Goal: Task Accomplishment & Management: Manage account settings

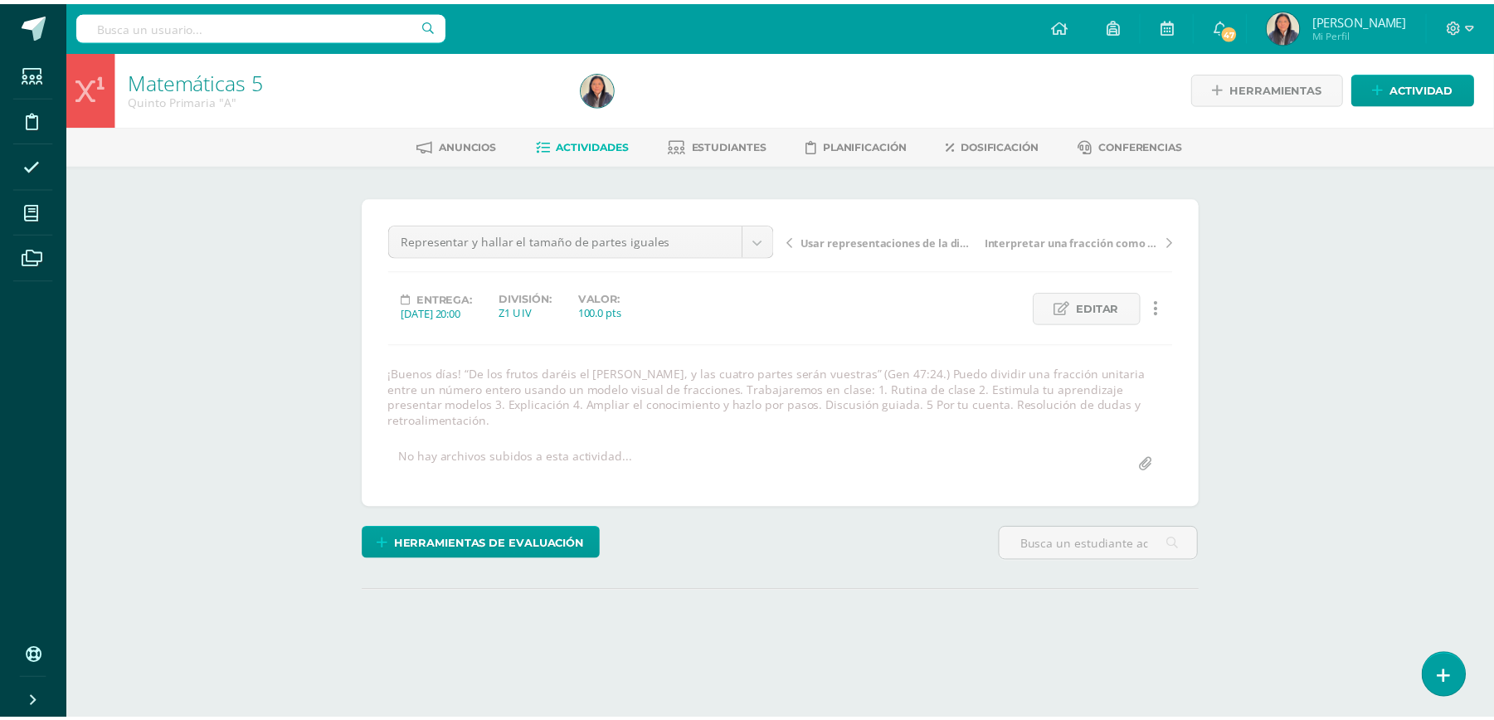
scroll to position [1, 0]
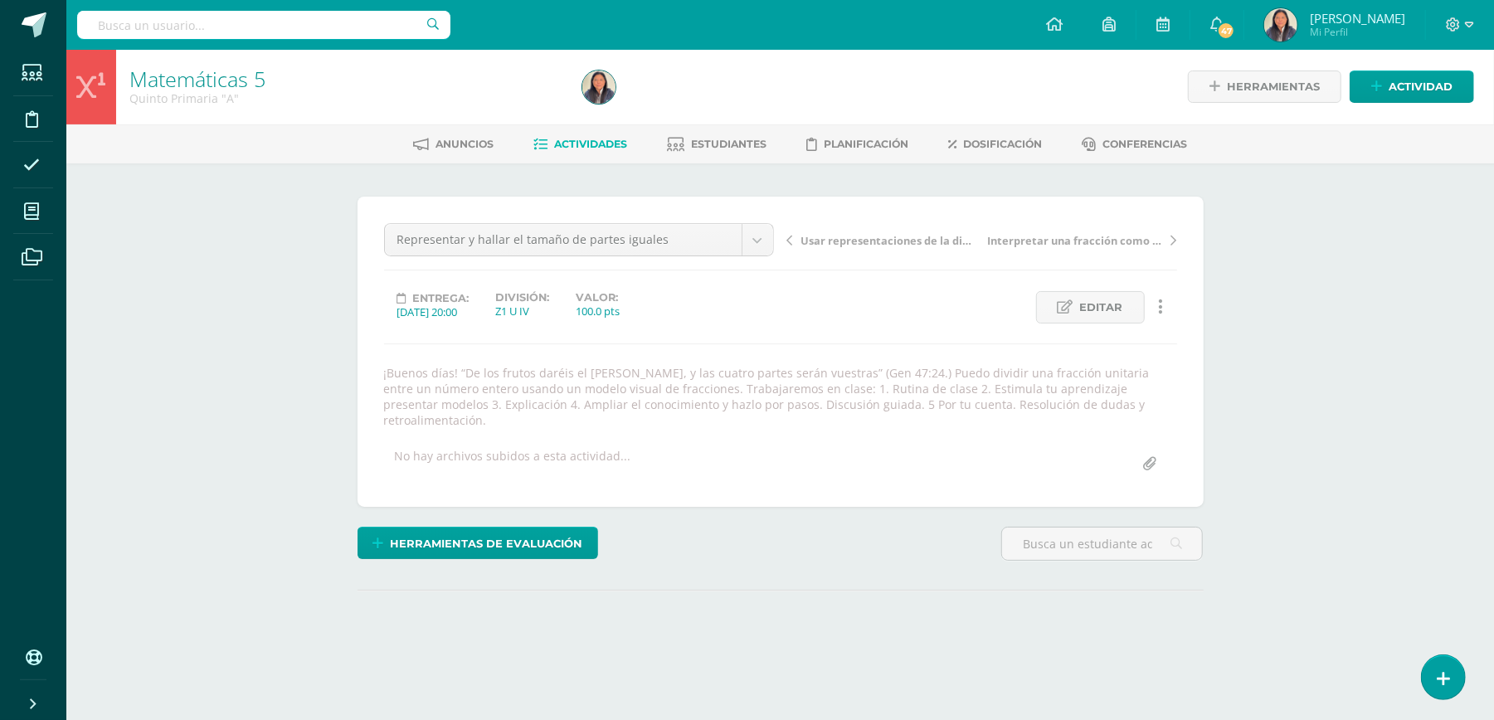
click at [569, 138] on span "Actividades" at bounding box center [590, 144] width 73 height 12
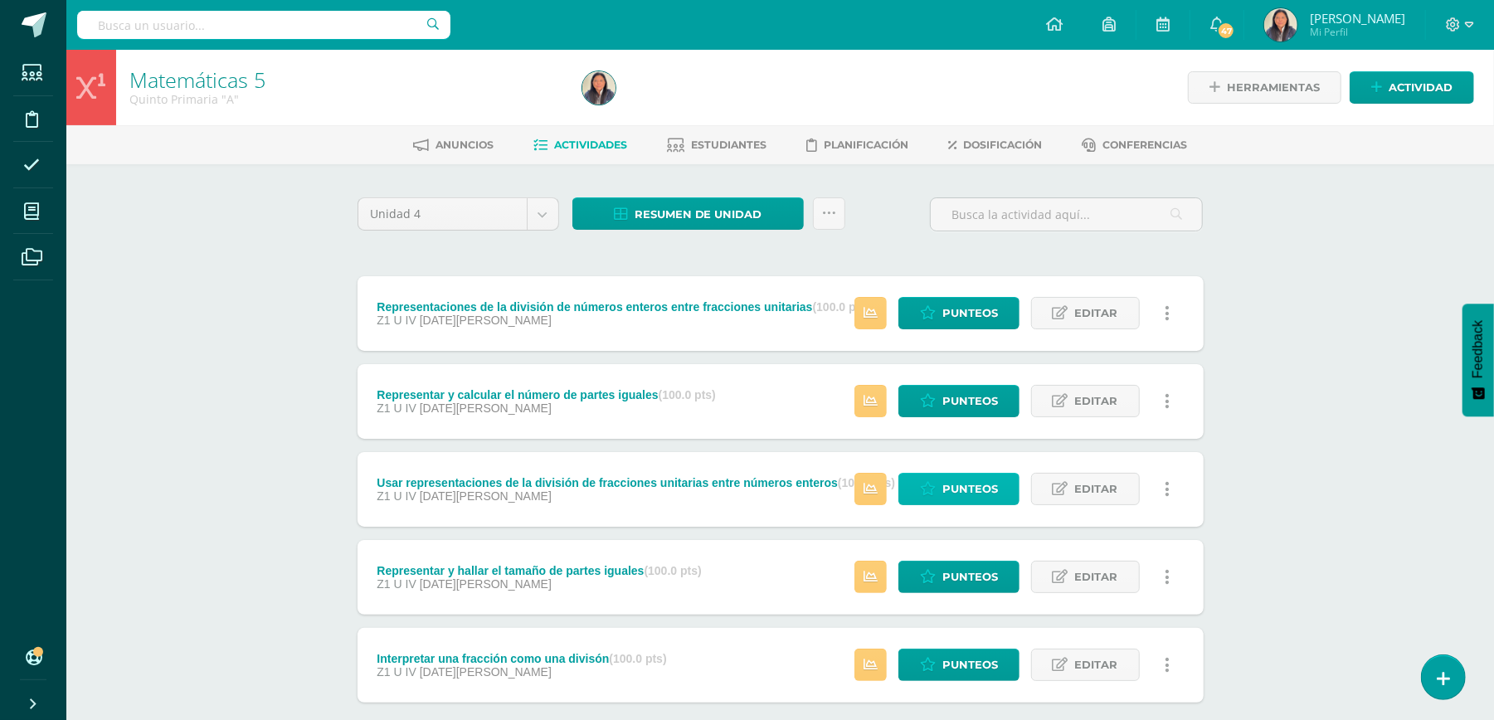
click at [962, 495] on span "Punteos" at bounding box center [970, 489] width 56 height 31
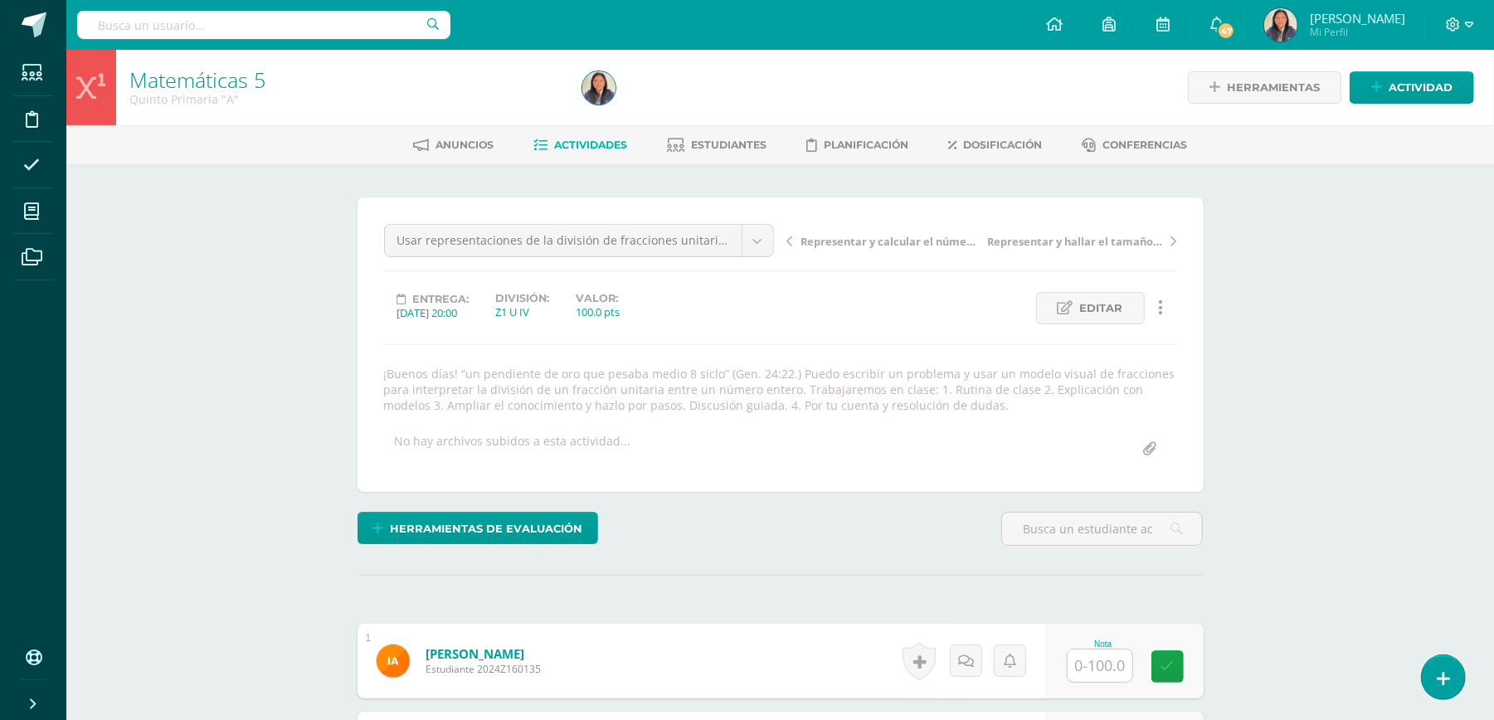
click at [794, 366] on div "¡Buenos días! “un pendiente de oro que pesaba medio 8 siclo” (Gen. 24:22.) Pued…" at bounding box center [780, 389] width 806 height 47
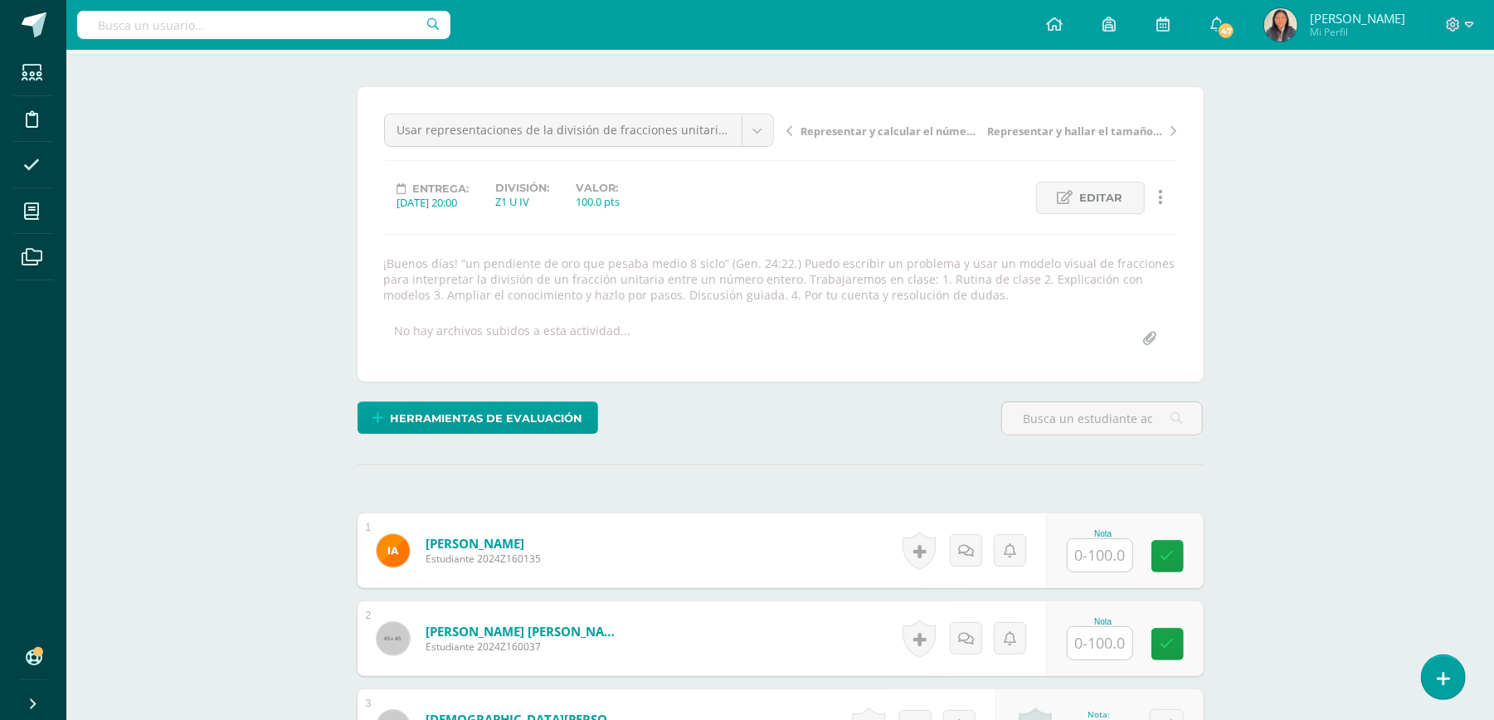
scroll to position [111, 0]
drag, startPoint x: 787, startPoint y: 265, endPoint x: 459, endPoint y: 260, distance: 327.6
click at [459, 260] on div "¡Buenos días! “un pendiente de oro que pesaba medio 8 siclo” (Gen. 24:22.) Pued…" at bounding box center [780, 278] width 806 height 47
copy div "“un pendiente de oro que pesaba medio 8 siclo” (Gen. 24:22.)"
drag, startPoint x: 906, startPoint y: 283, endPoint x: 925, endPoint y: 296, distance: 23.9
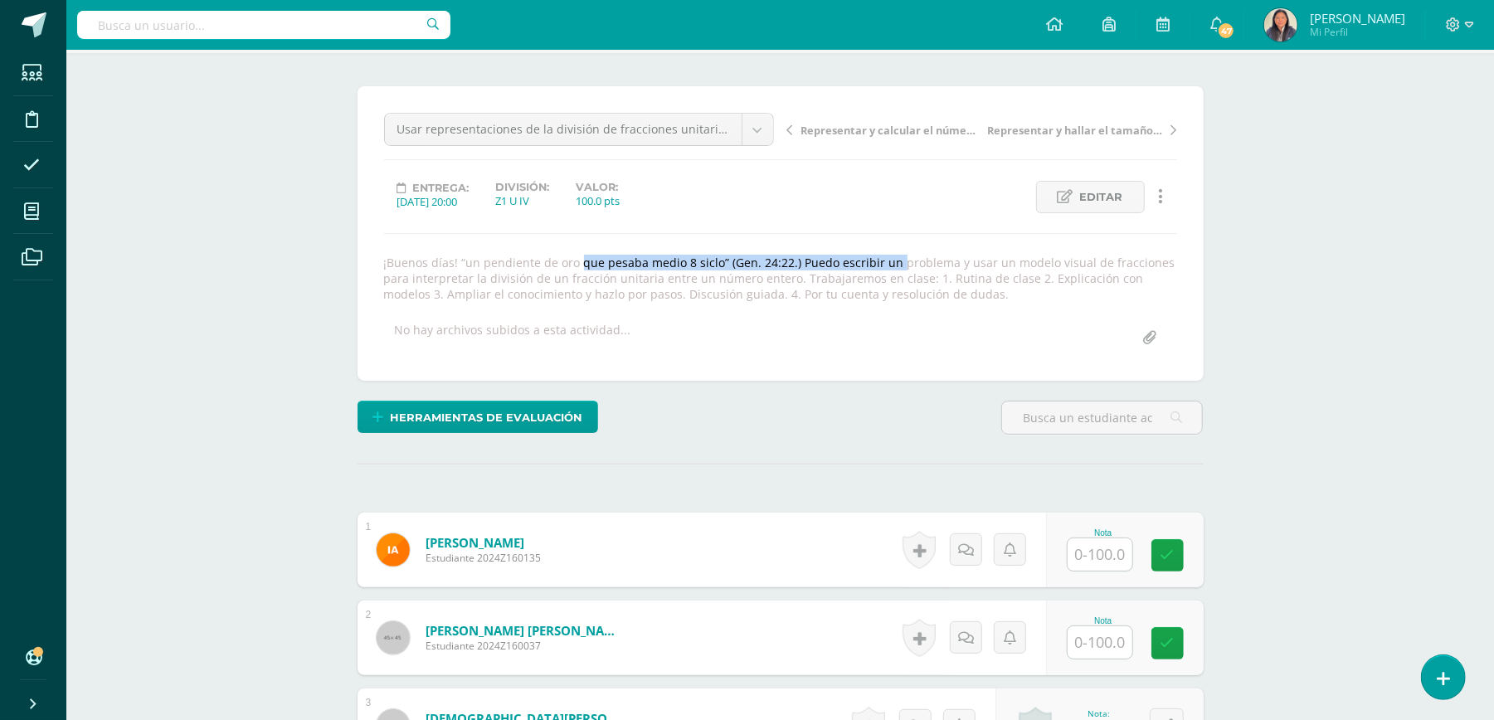
click at [925, 296] on div "¡Buenos días! “un pendiente de oro que pesaba medio 8 siclo” (Gen. 24:22.) Pued…" at bounding box center [780, 278] width 806 height 47
copy div "Rutina de clase 2. Explicación con modelos 3. Ampliar el conocimiento y hazlo p…"
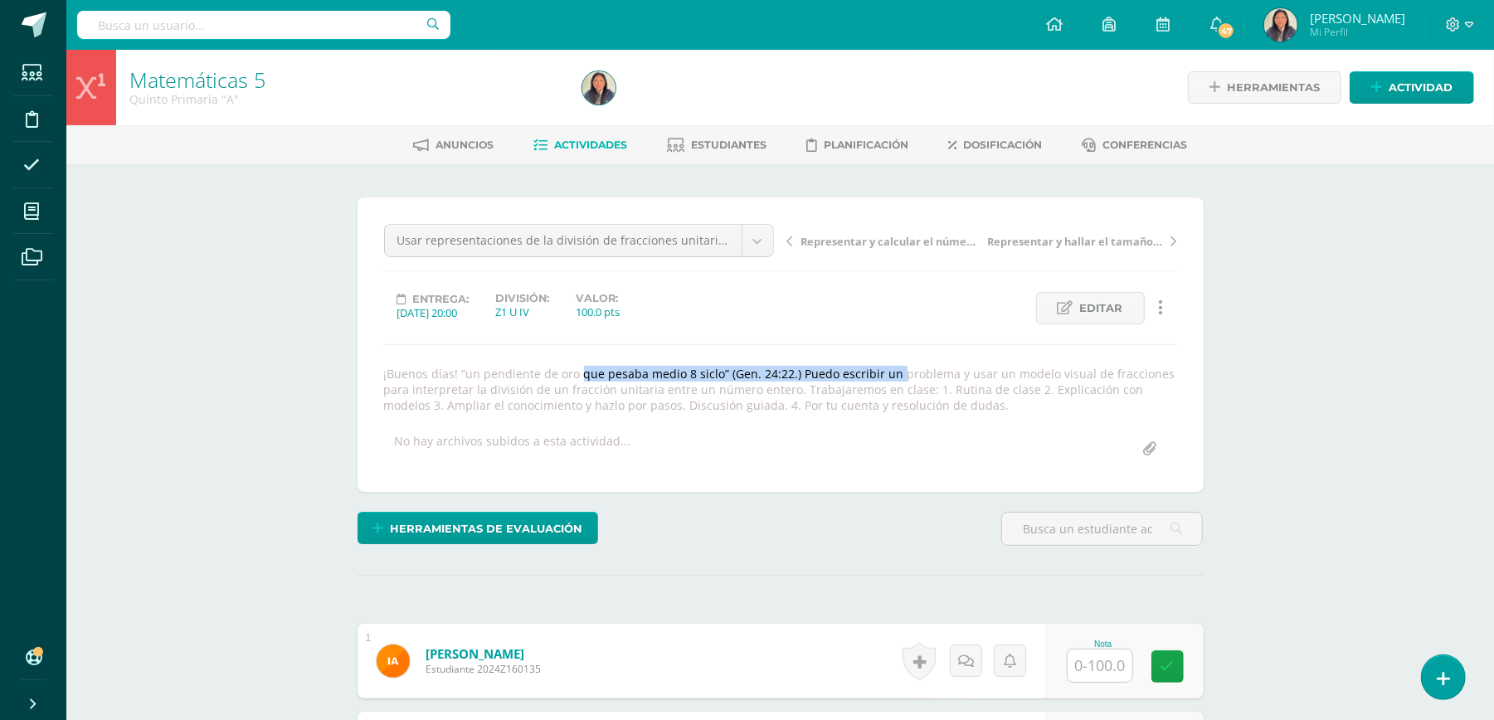
click at [572, 139] on span "Actividades" at bounding box center [590, 144] width 73 height 12
click at [575, 139] on span "Actividades" at bounding box center [590, 144] width 73 height 12
drag, startPoint x: 575, startPoint y: 139, endPoint x: 552, endPoint y: 138, distance: 22.5
click at [578, 138] on span "Actividades" at bounding box center [590, 144] width 73 height 12
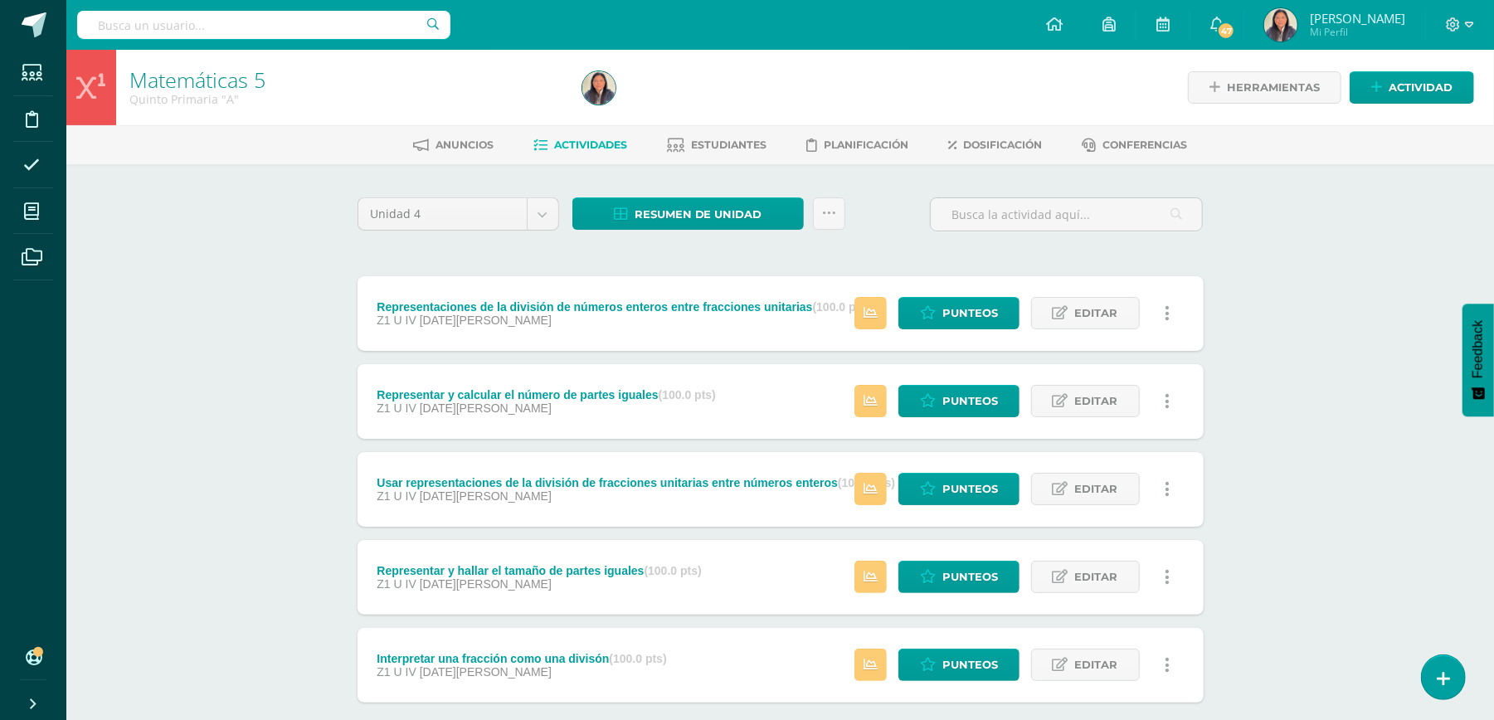
click at [521, 393] on div "Representar y calcular el número de partes iguales (100.0 pts)" at bounding box center [546, 394] width 339 height 13
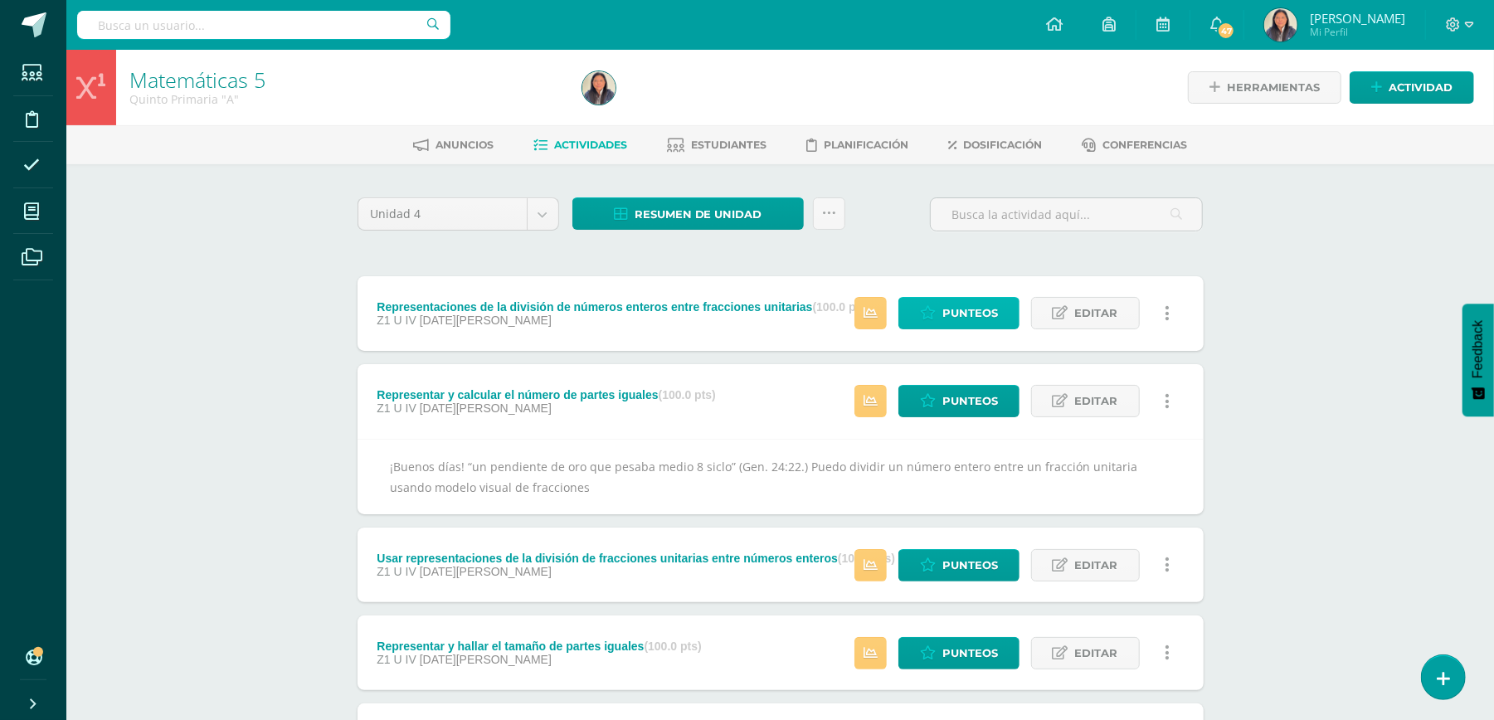
click at [989, 299] on span "Punteos" at bounding box center [970, 313] width 56 height 31
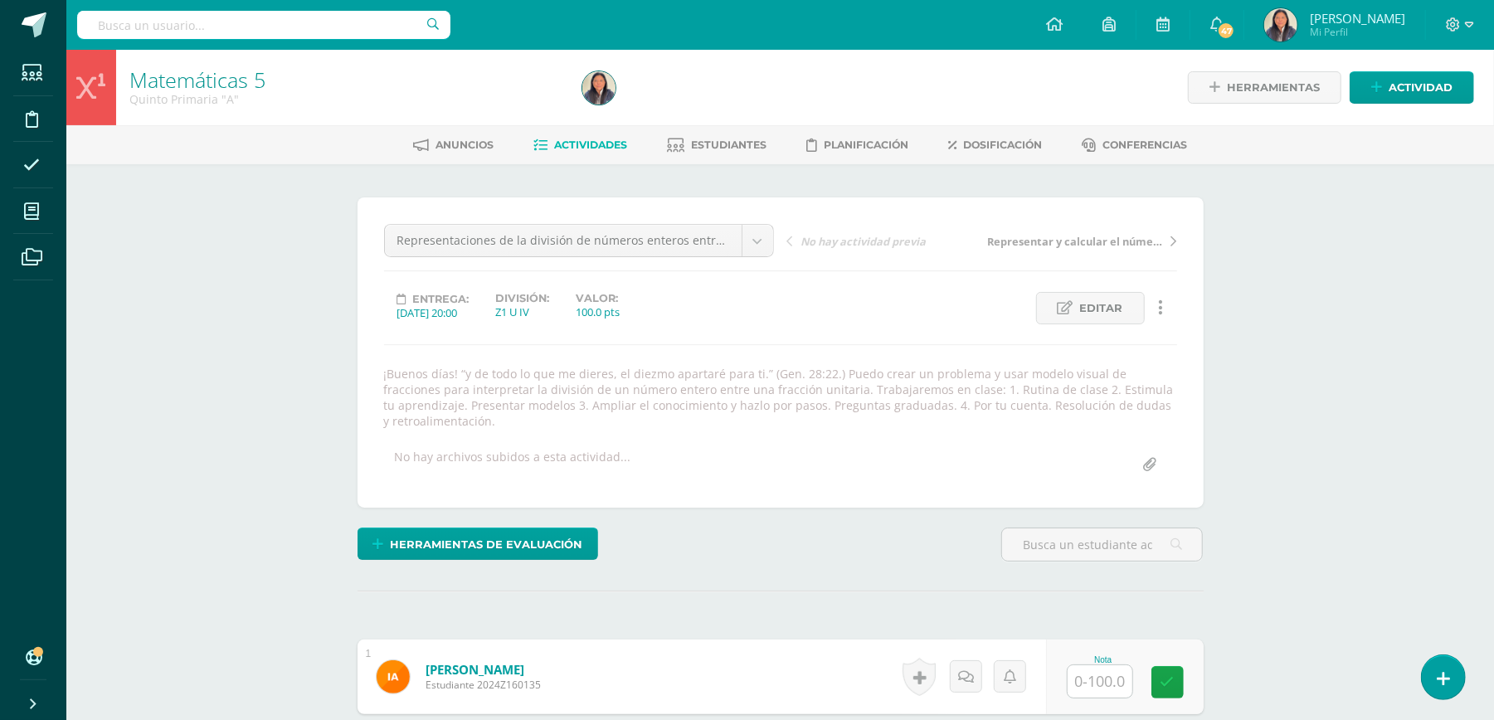
click at [585, 141] on span "Actividades" at bounding box center [590, 144] width 73 height 12
